Goal: Transaction & Acquisition: Purchase product/service

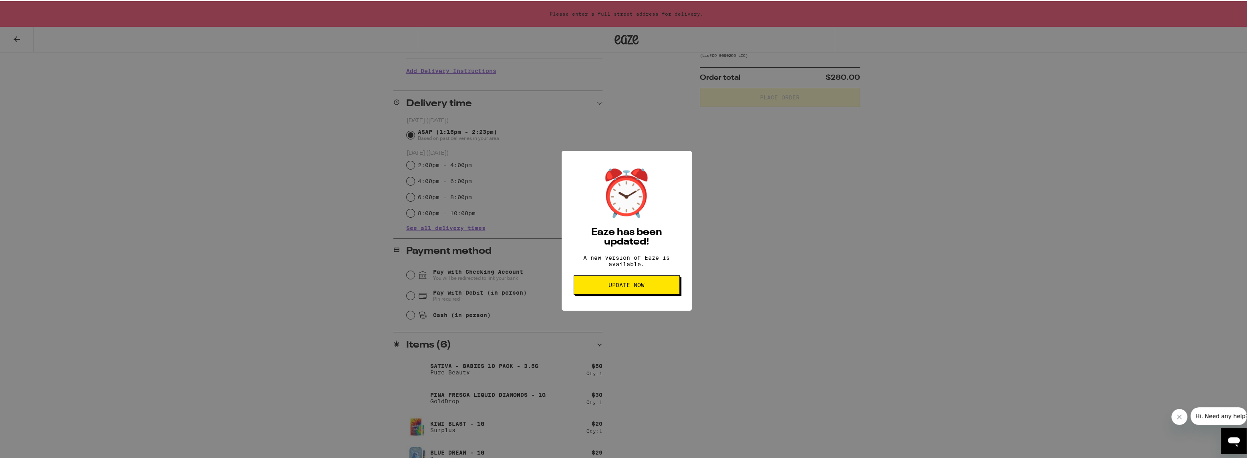
click at [656, 293] on button "Update Now" at bounding box center [627, 283] width 106 height 19
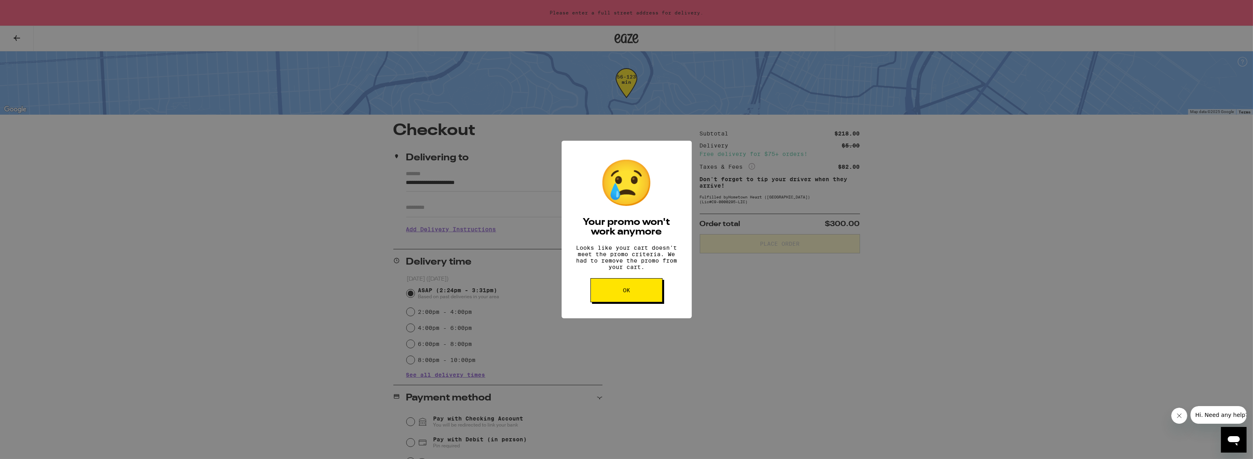
click at [640, 300] on button "OK" at bounding box center [626, 290] width 72 height 24
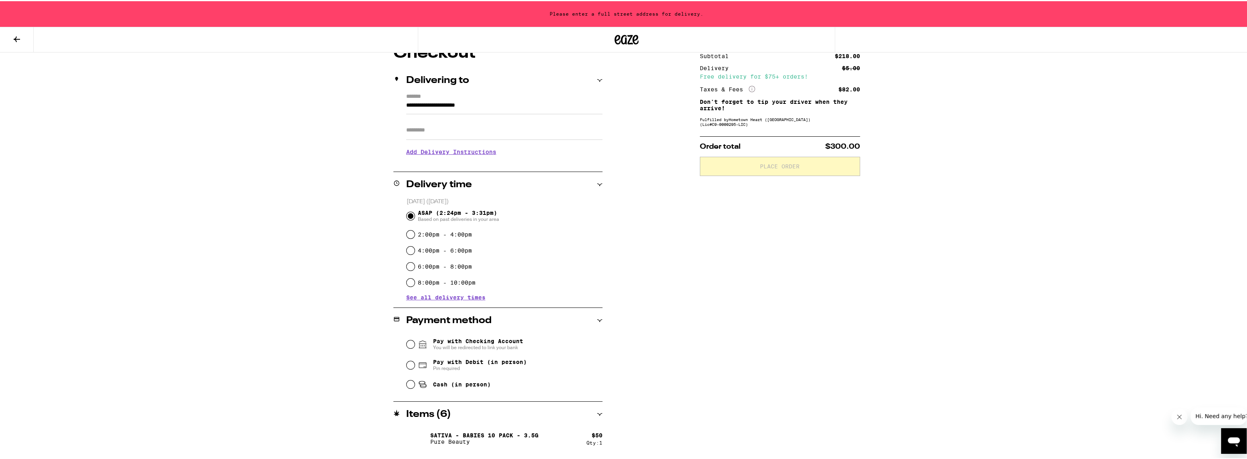
scroll to position [79, 0]
click at [751, 87] on icon "More Info" at bounding box center [752, 87] width 6 height 6
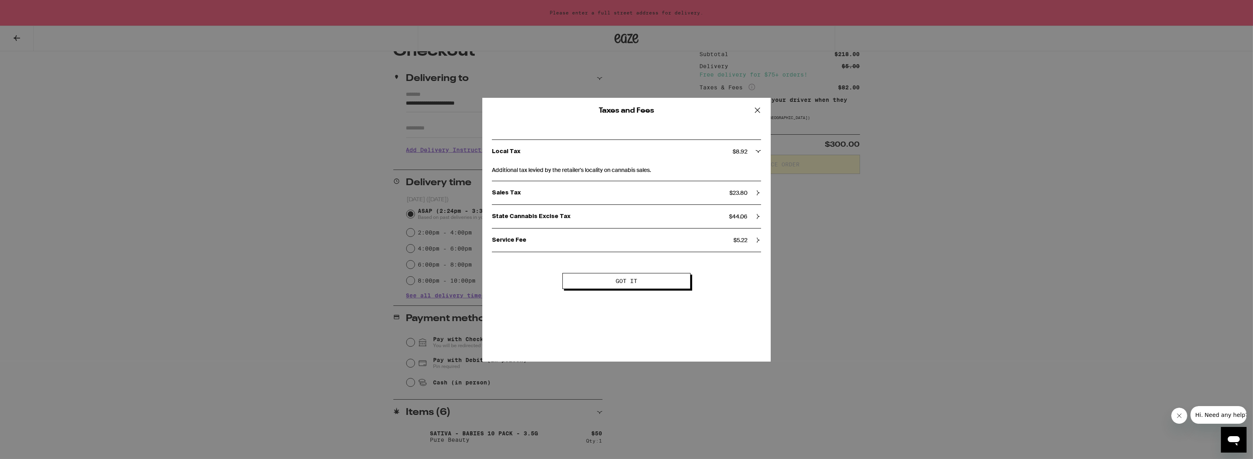
click at [1021, 117] on div "Taxes and Fees Local Tax $ 8.92 Additional tax levied by the retailer's localit…" at bounding box center [626, 229] width 1253 height 459
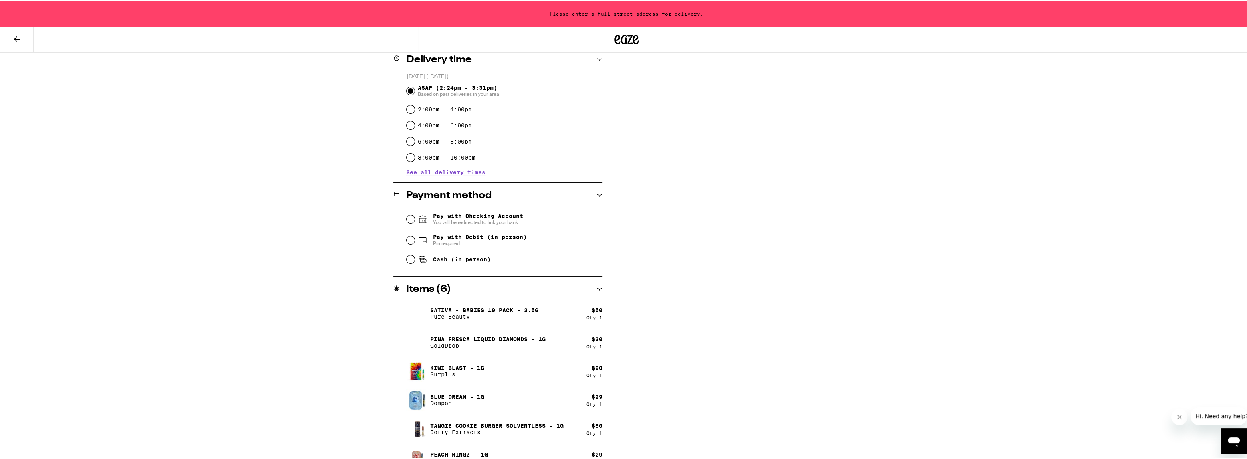
scroll to position [219, 0]
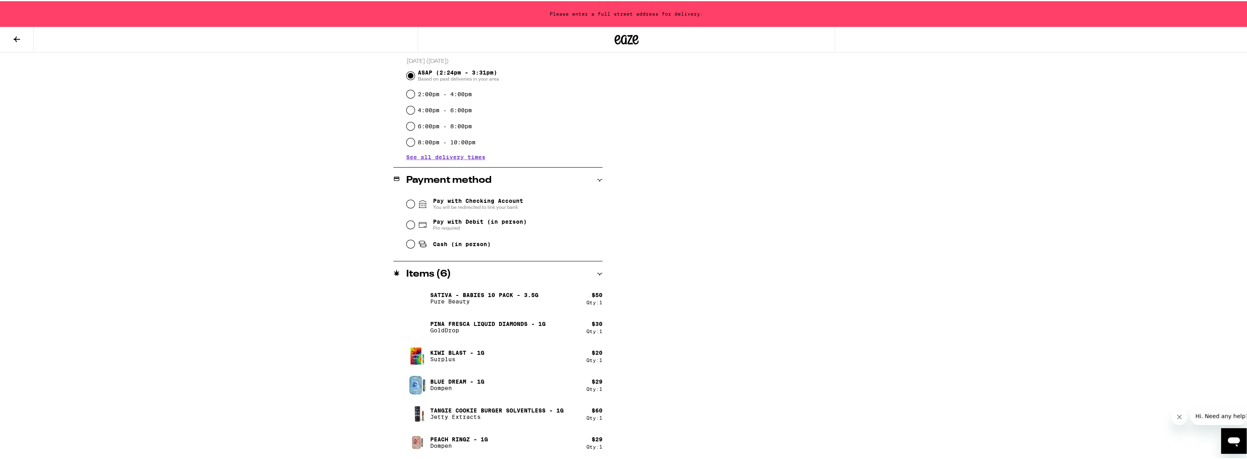
click at [918, 123] on div "**********" at bounding box center [626, 120] width 1253 height 678
click at [410, 225] on input "Pay with Debit (in person) Pin required" at bounding box center [411, 223] width 8 height 8
radio input "true"
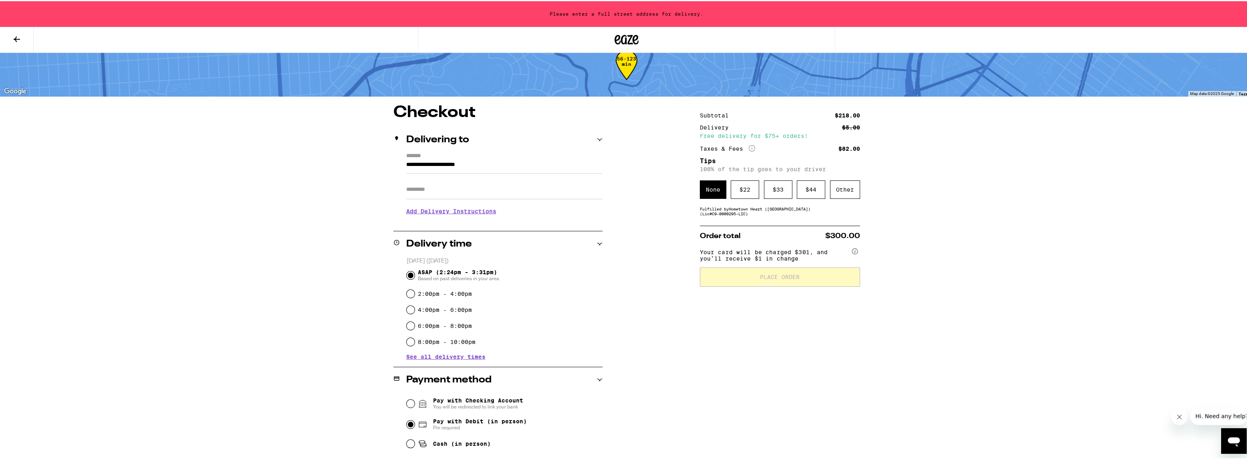
scroll to position [19, 0]
click at [775, 189] on div "$ 33" at bounding box center [778, 188] width 28 height 18
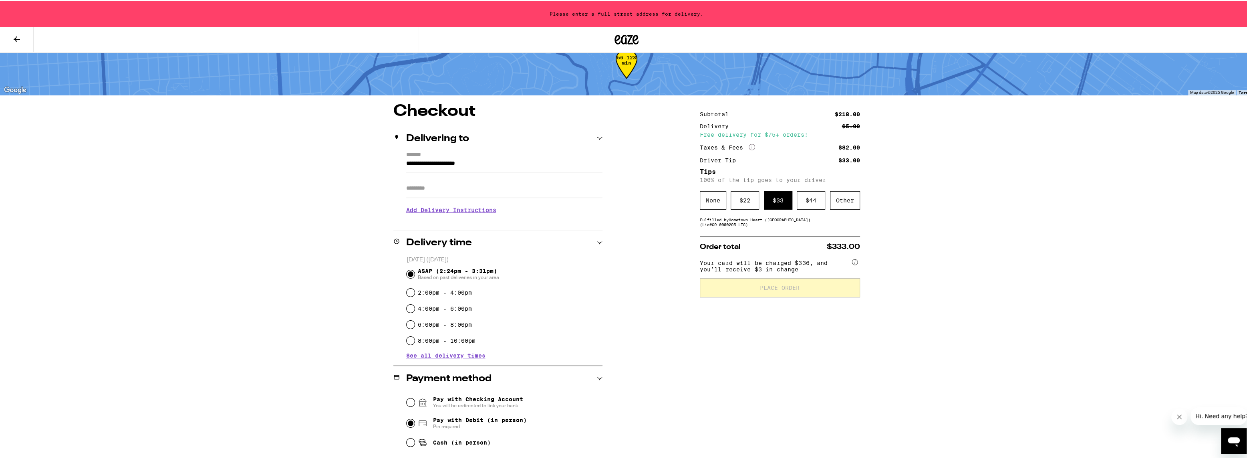
scroll to position [20, 0]
click at [468, 158] on input "**********" at bounding box center [504, 165] width 196 height 14
click at [531, 137] on div "Delivering to" at bounding box center [497, 138] width 209 height 10
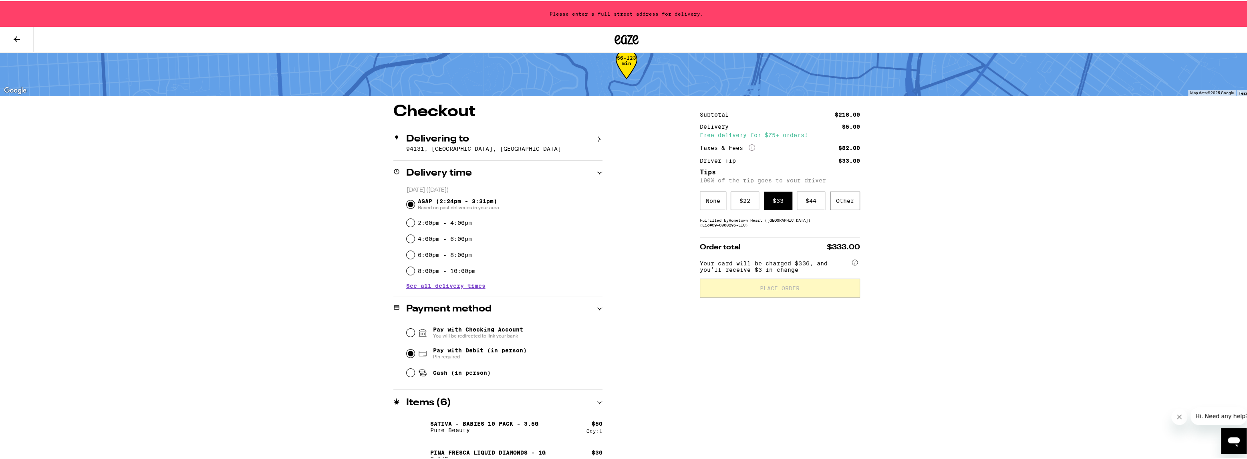
click at [441, 137] on h2 "Delivering to" at bounding box center [437, 138] width 63 height 10
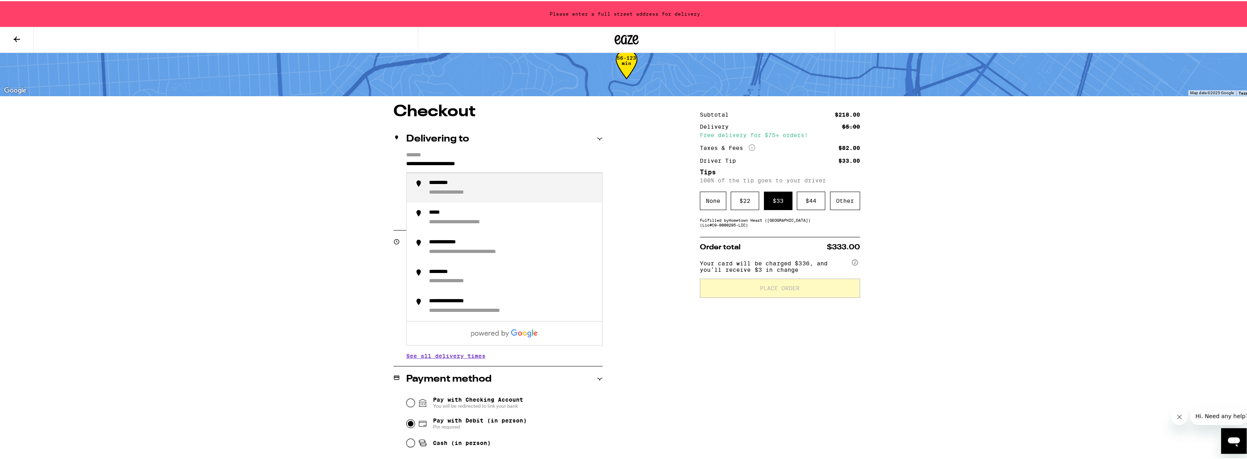
click at [417, 165] on input "**********" at bounding box center [504, 165] width 196 height 14
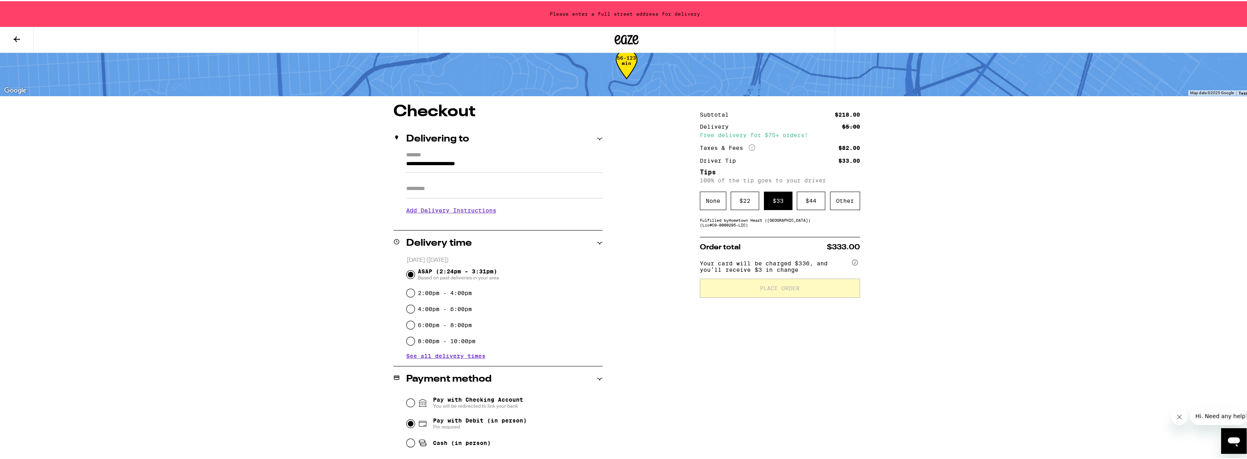
drag, startPoint x: 397, startPoint y: 162, endPoint x: 482, endPoint y: 162, distance: 85.3
click at [482, 162] on div "**********" at bounding box center [497, 185] width 209 height 69
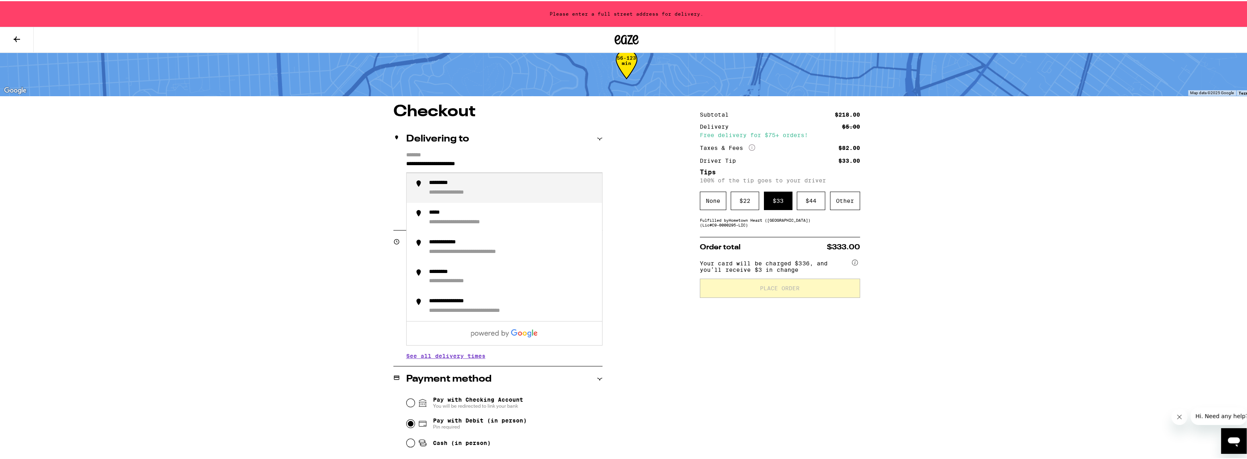
drag, startPoint x: 497, startPoint y: 164, endPoint x: 379, endPoint y: 162, distance: 117.4
click at [379, 162] on div "**********" at bounding box center [626, 380] width 577 height 555
click at [446, 183] on div "**********" at bounding box center [456, 181] width 54 height 7
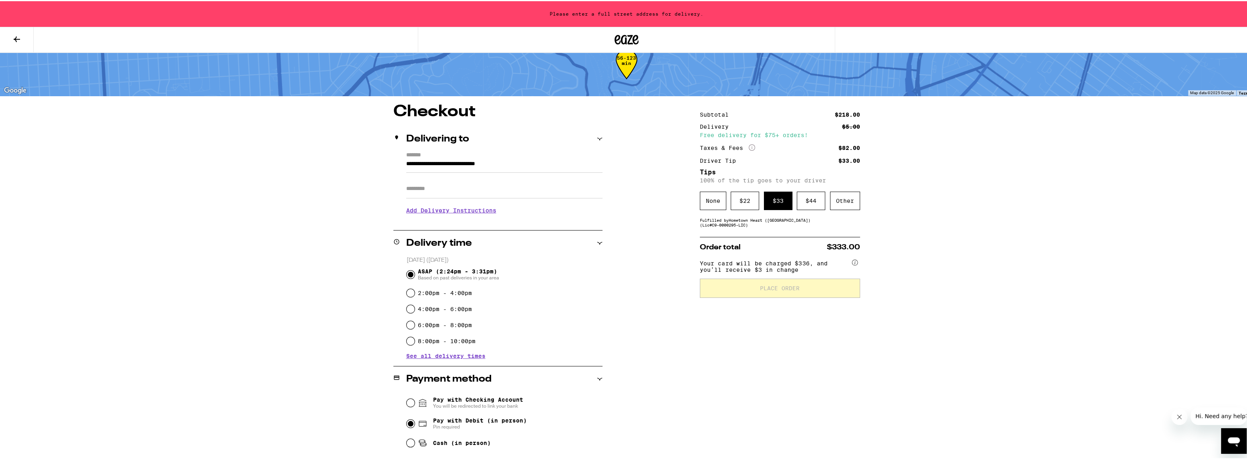
type input "**********"
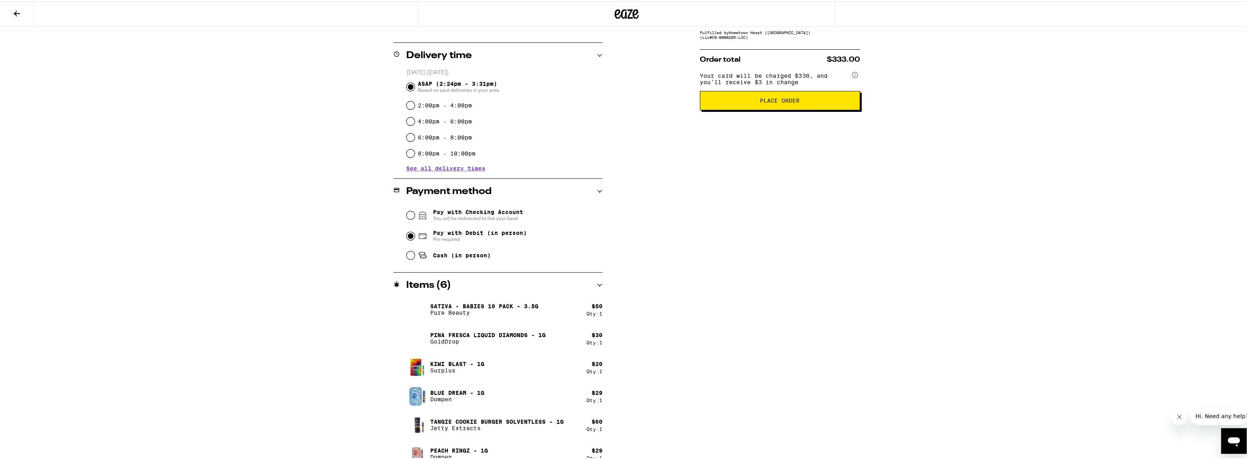
scroll to position [193, 0]
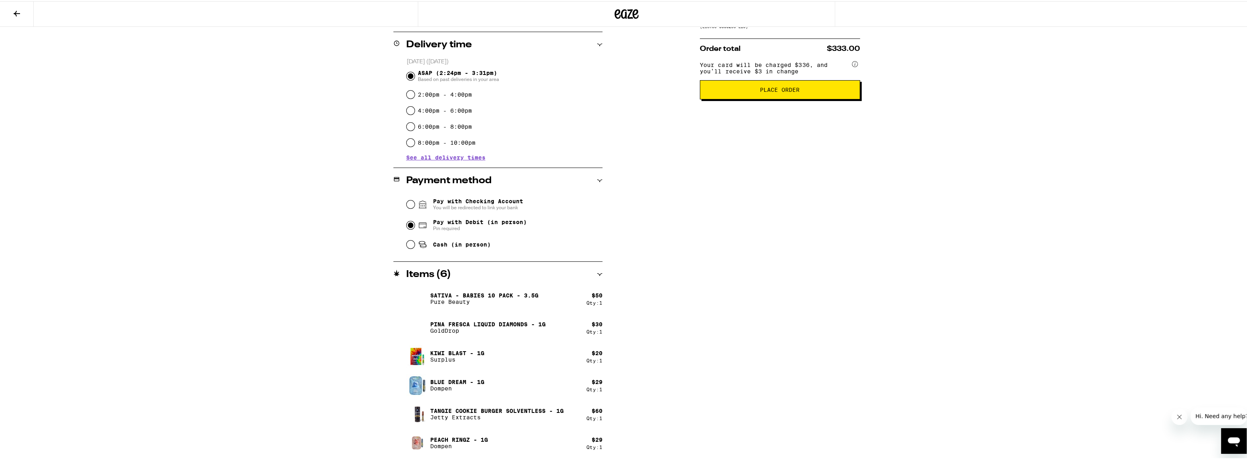
click at [594, 295] on div "$ 50" at bounding box center [597, 294] width 11 height 6
click at [493, 293] on p "Sativa - Babies 10 Pack - 3.5g" at bounding box center [484, 294] width 108 height 6
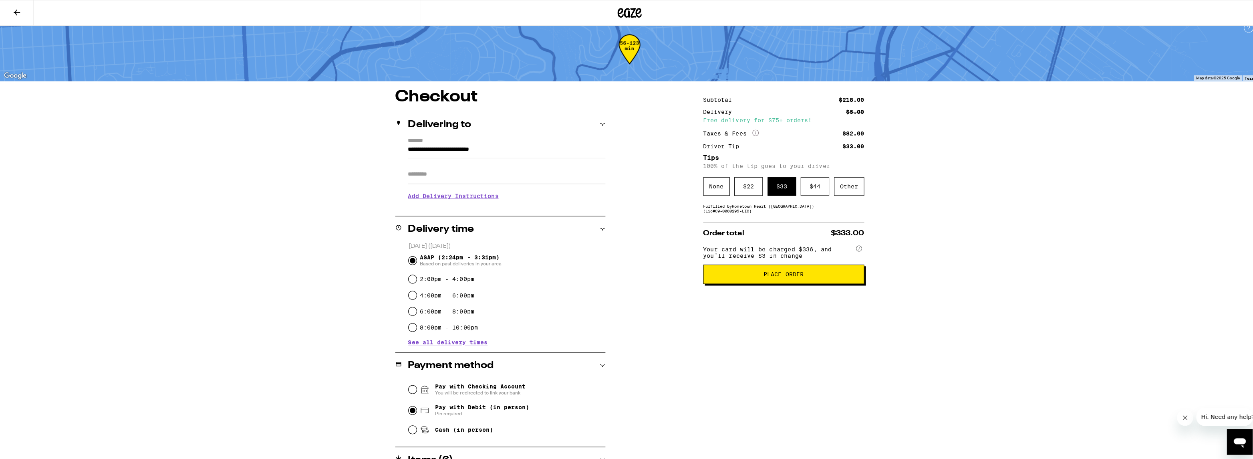
scroll to position [0, 0]
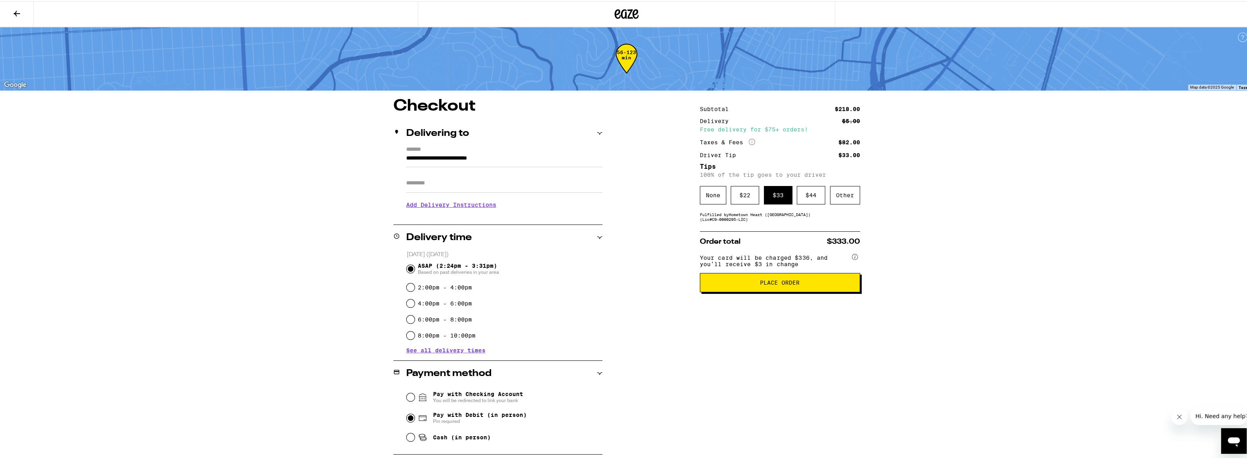
click at [813, 284] on span "Place Order" at bounding box center [780, 281] width 147 height 6
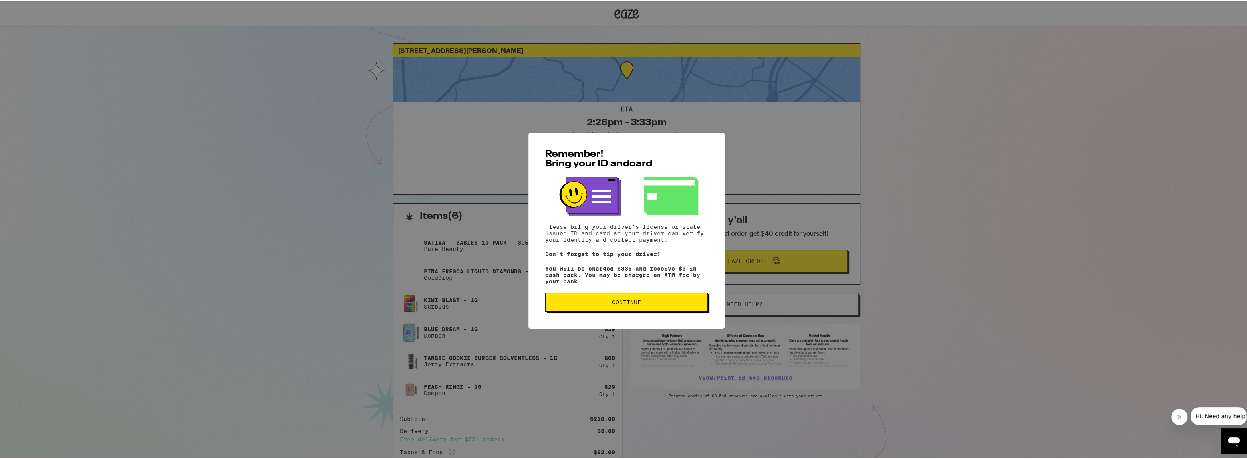
click at [640, 304] on span "Continue" at bounding box center [626, 301] width 149 height 6
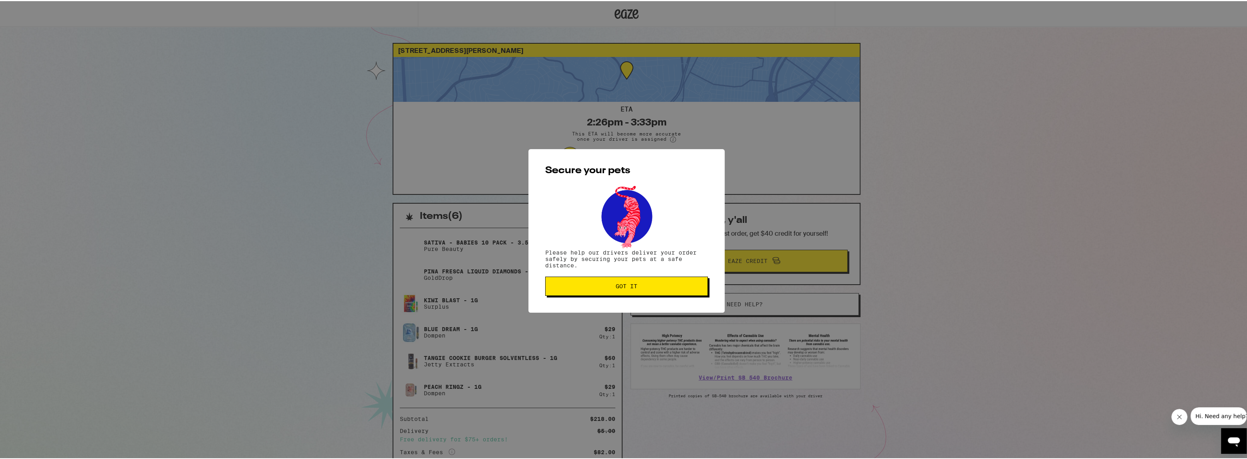
click at [652, 289] on button "Got it" at bounding box center [626, 284] width 163 height 19
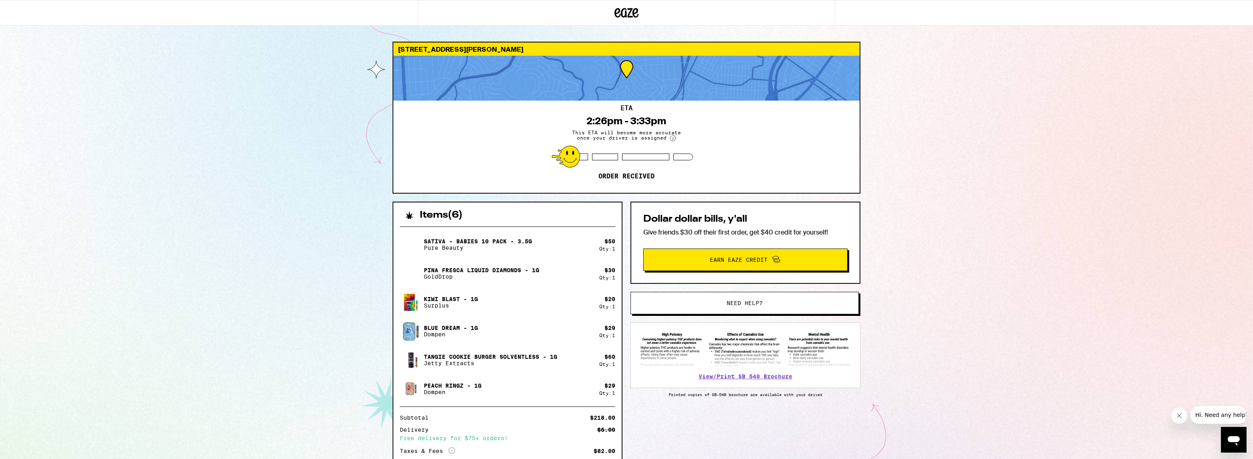
click at [973, 272] on div "8 Farnum St San Francisco 94131 ETA 2:26pm - 3:33pm This ETA will become more a…" at bounding box center [626, 283] width 1253 height 566
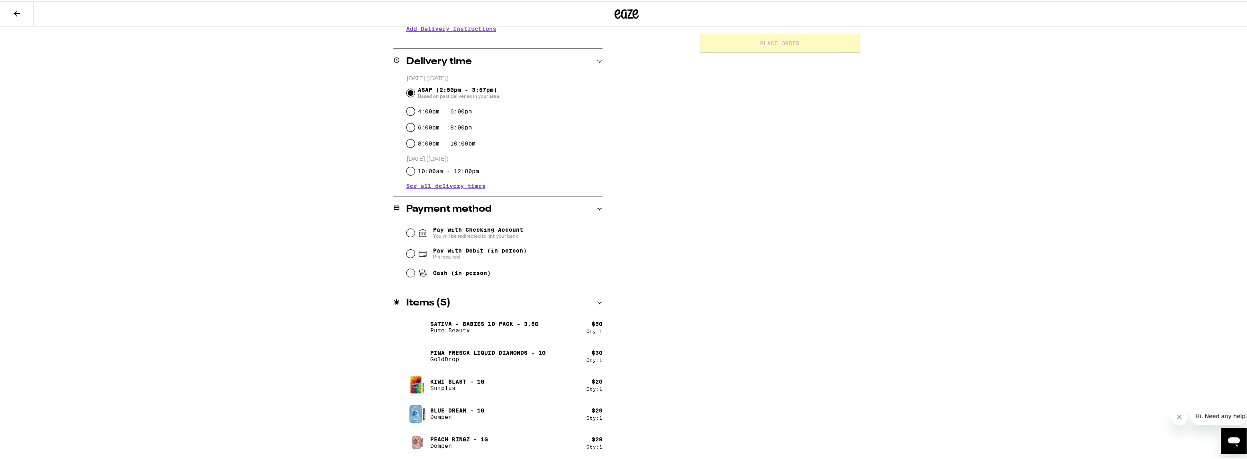
click at [151, 147] on div "**********" at bounding box center [626, 141] width 1253 height 635
click at [408, 252] on input "Pay with Debit (in person) Pin required" at bounding box center [411, 252] width 8 height 8
radio input "true"
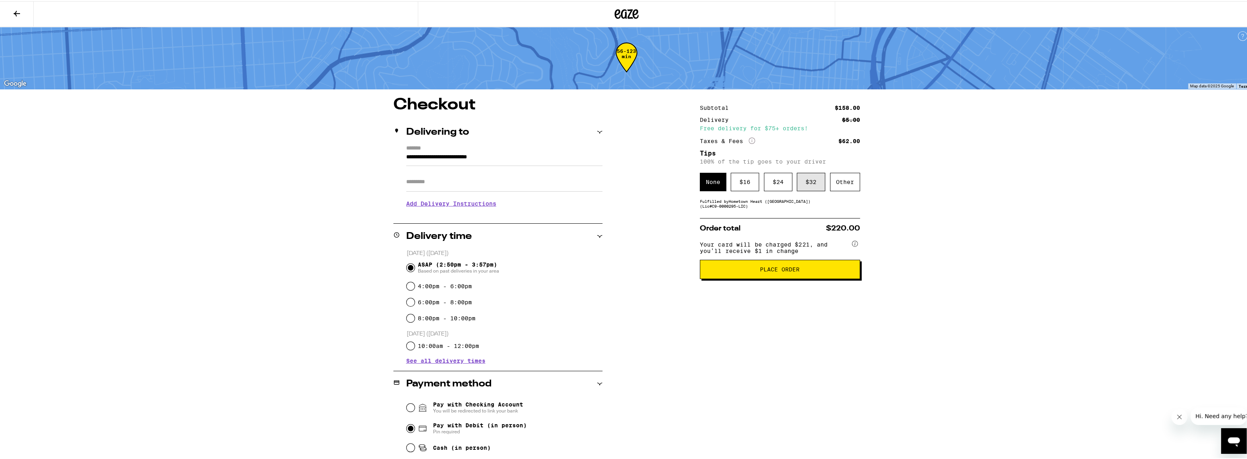
scroll to position [0, 0]
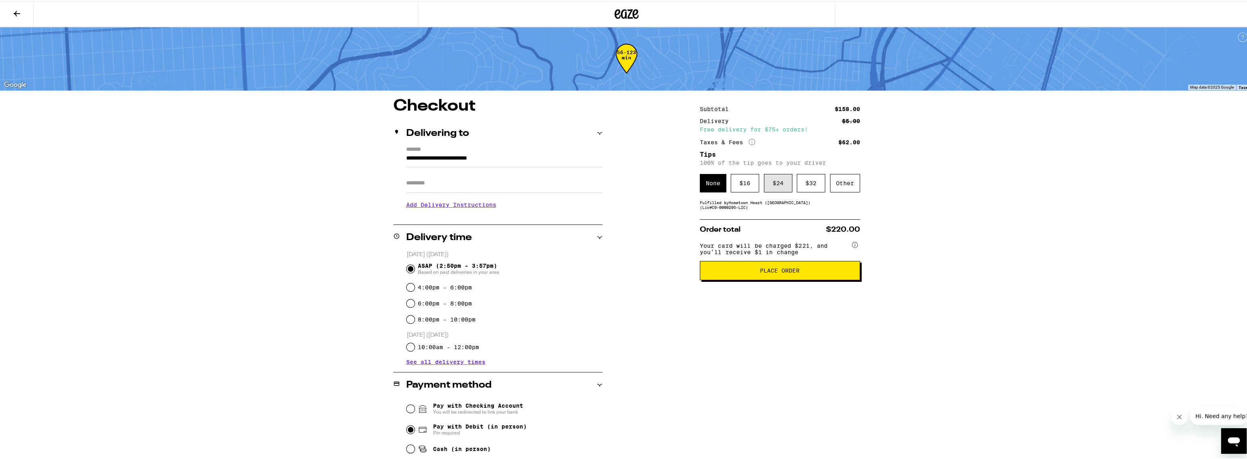
click at [779, 183] on div "$ 24" at bounding box center [778, 182] width 28 height 18
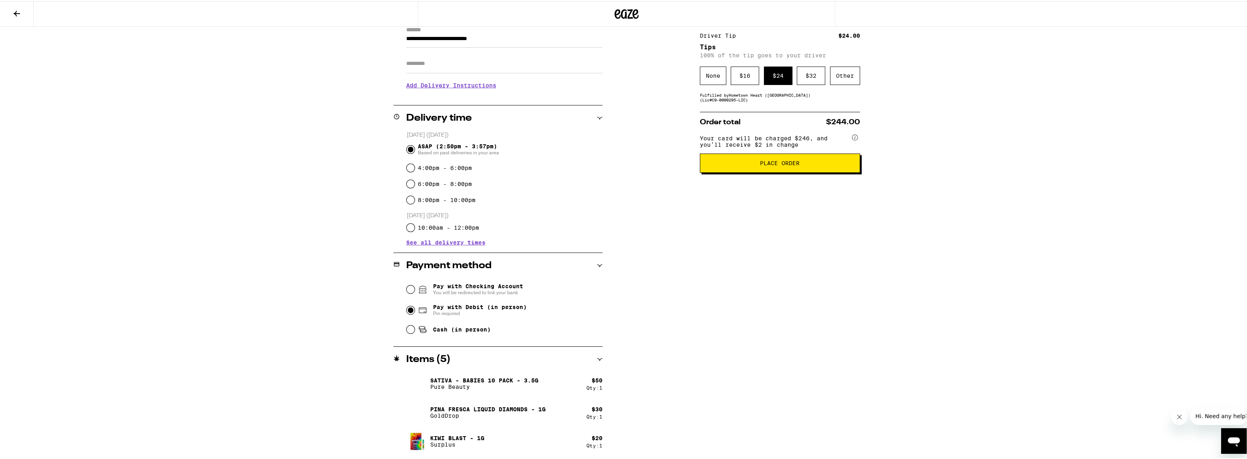
scroll to position [120, 0]
click at [779, 162] on span "Place Order" at bounding box center [780, 162] width 40 height 6
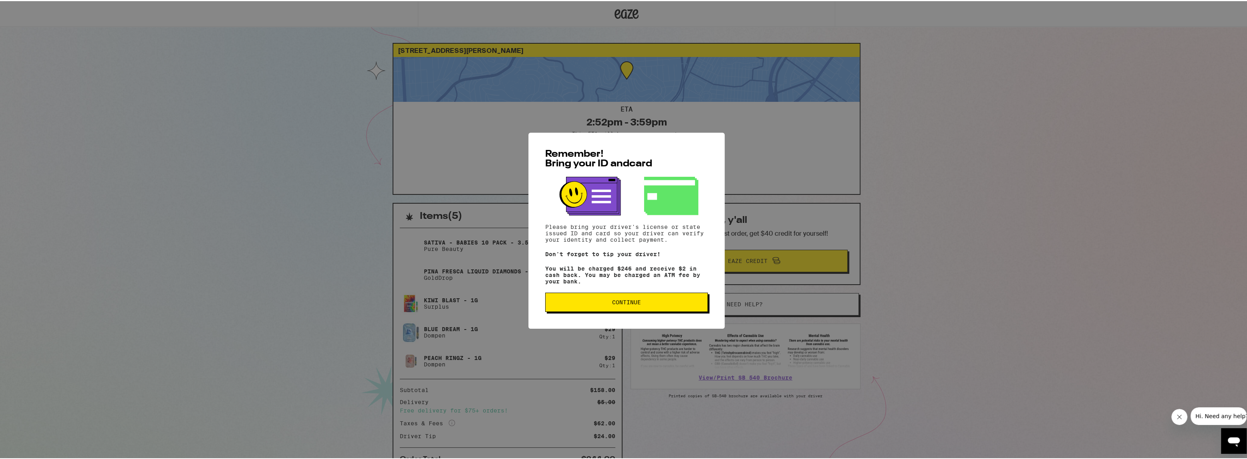
click at [603, 300] on button "Continue" at bounding box center [626, 300] width 163 height 19
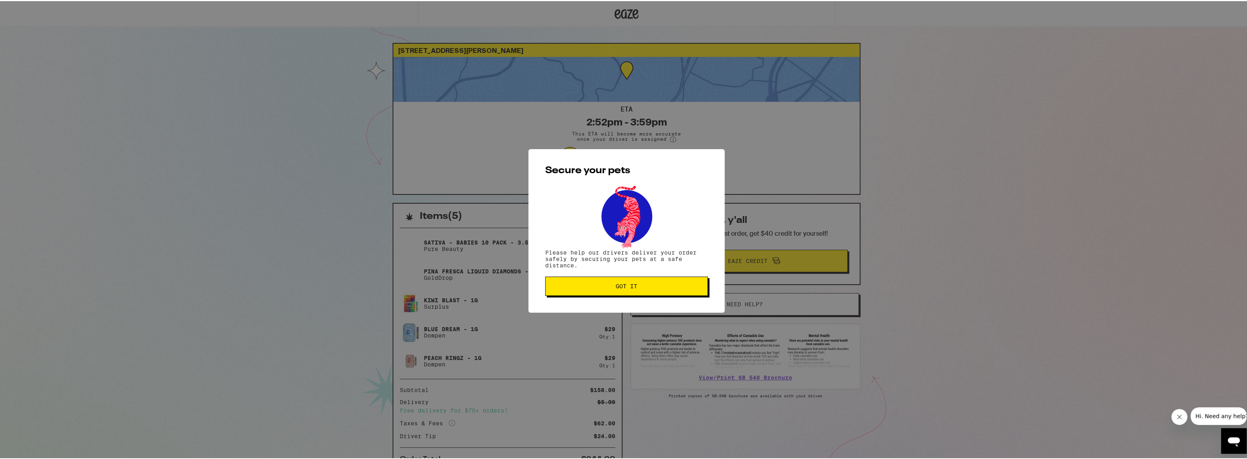
click at [584, 284] on span "Got it" at bounding box center [626, 285] width 149 height 6
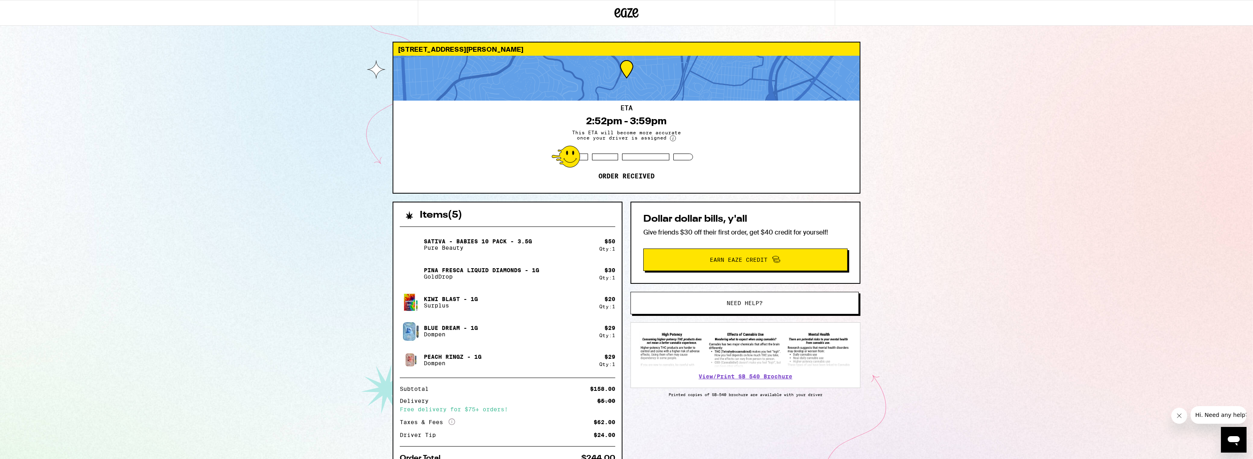
click at [200, 179] on div "8 Farnum St San Francisco 94131 ETA 2:52pm - 3:59pm This ETA will become more a…" at bounding box center [626, 268] width 1253 height 537
click at [238, 193] on div "8 Farnum St San Francisco 94131 ETA 2:52pm - 3:59pm This ETA will become more a…" at bounding box center [626, 268] width 1253 height 537
click at [242, 155] on div "8 Farnum St San Francisco 94131 ETA 2:52pm - 3:59pm This ETA will become more a…" at bounding box center [626, 268] width 1253 height 537
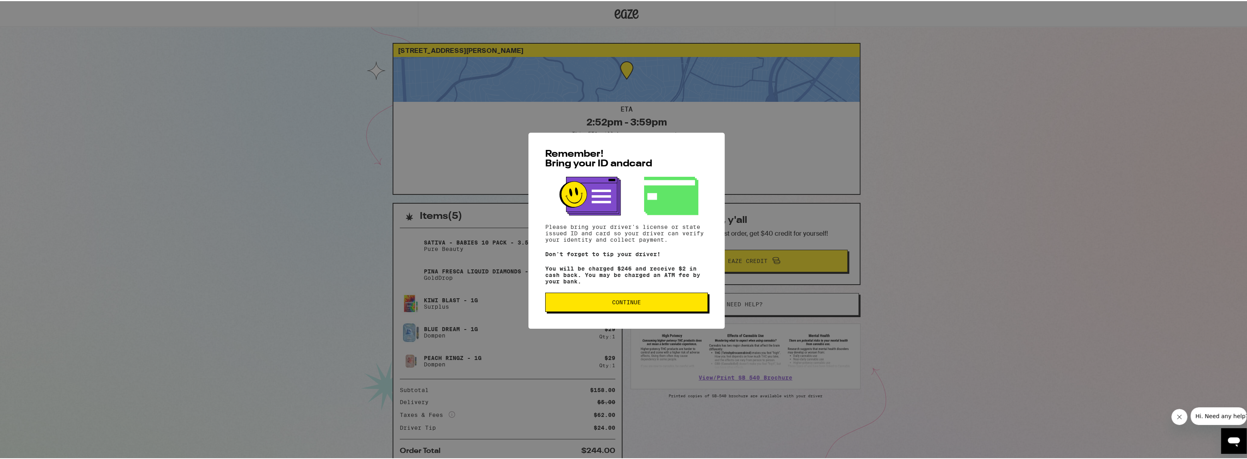
click at [664, 304] on span "Continue" at bounding box center [626, 301] width 149 height 6
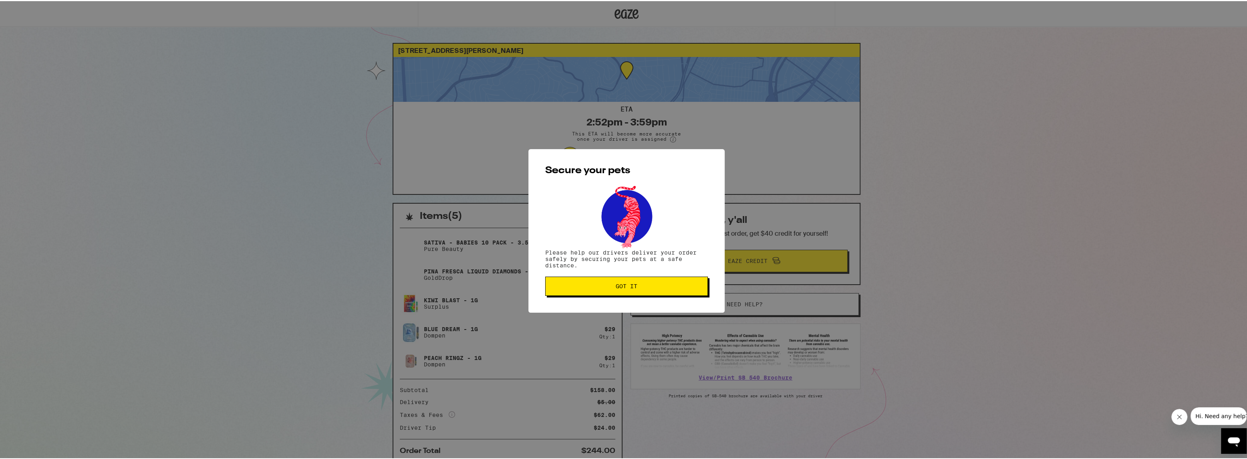
click at [668, 287] on span "Got it" at bounding box center [626, 285] width 149 height 6
